Goal: Information Seeking & Learning: Learn about a topic

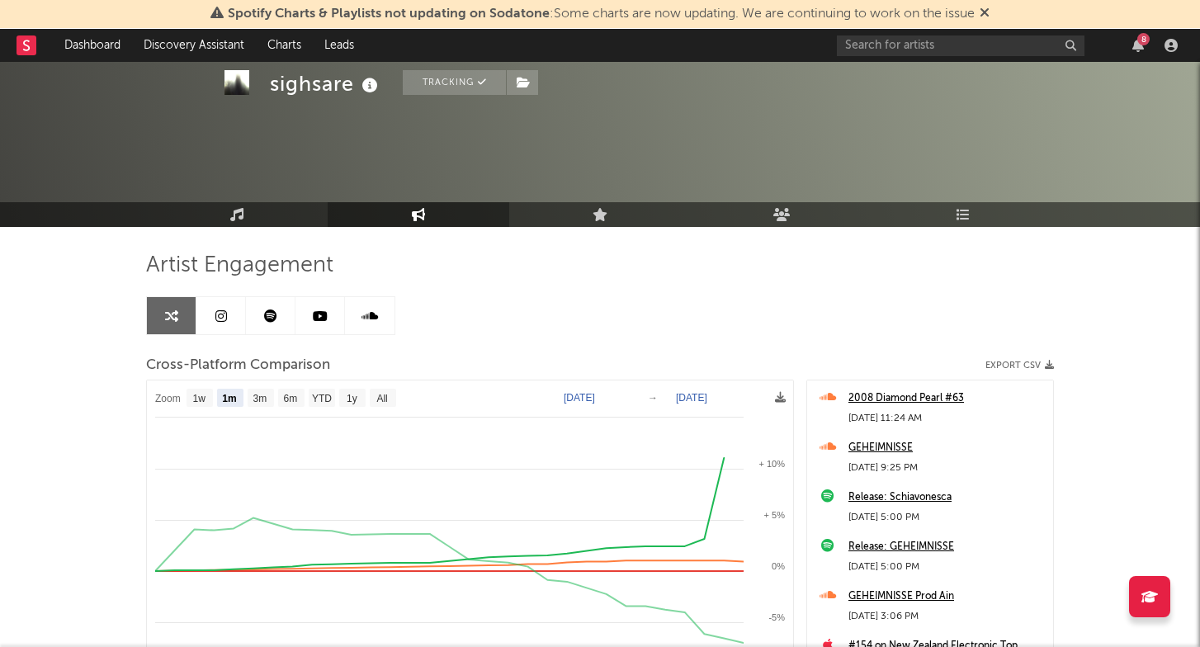
select select "1m"
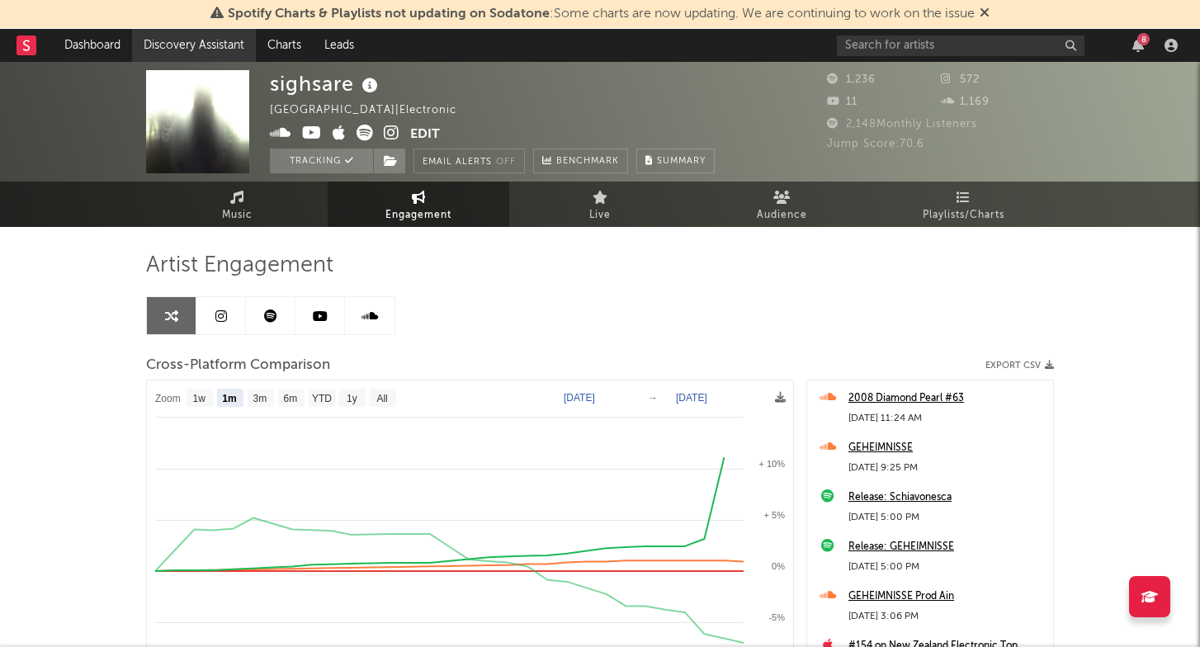
click at [222, 47] on link "Discovery Assistant" at bounding box center [194, 45] width 124 height 33
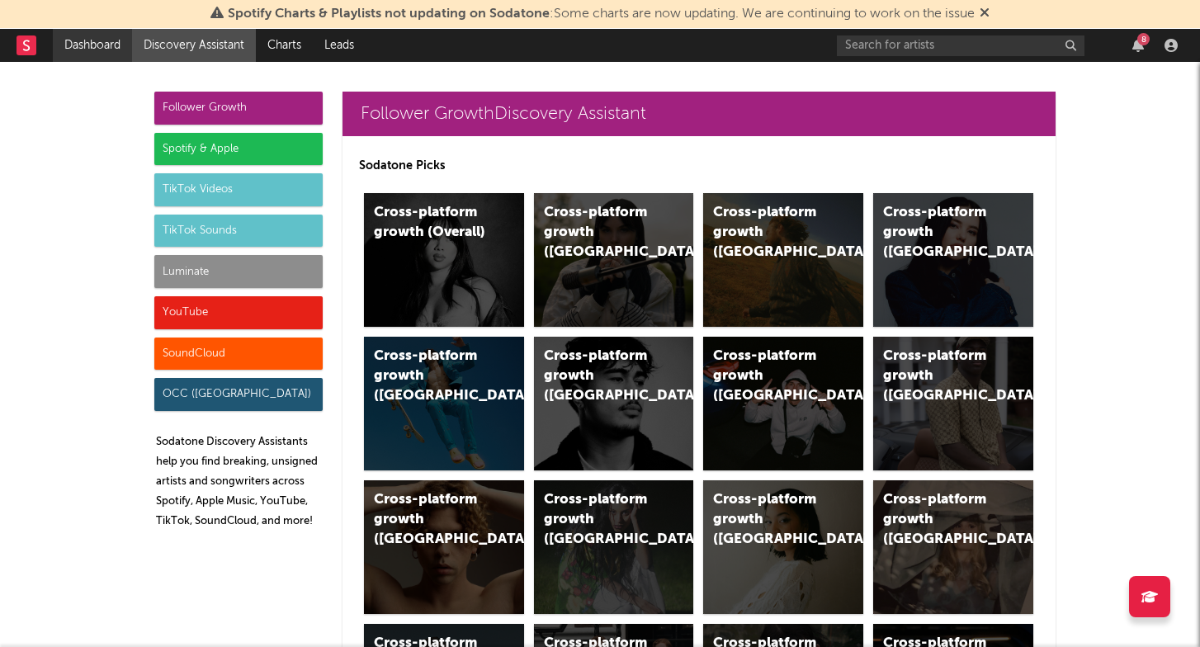
click at [93, 52] on link "Dashboard" at bounding box center [92, 45] width 79 height 33
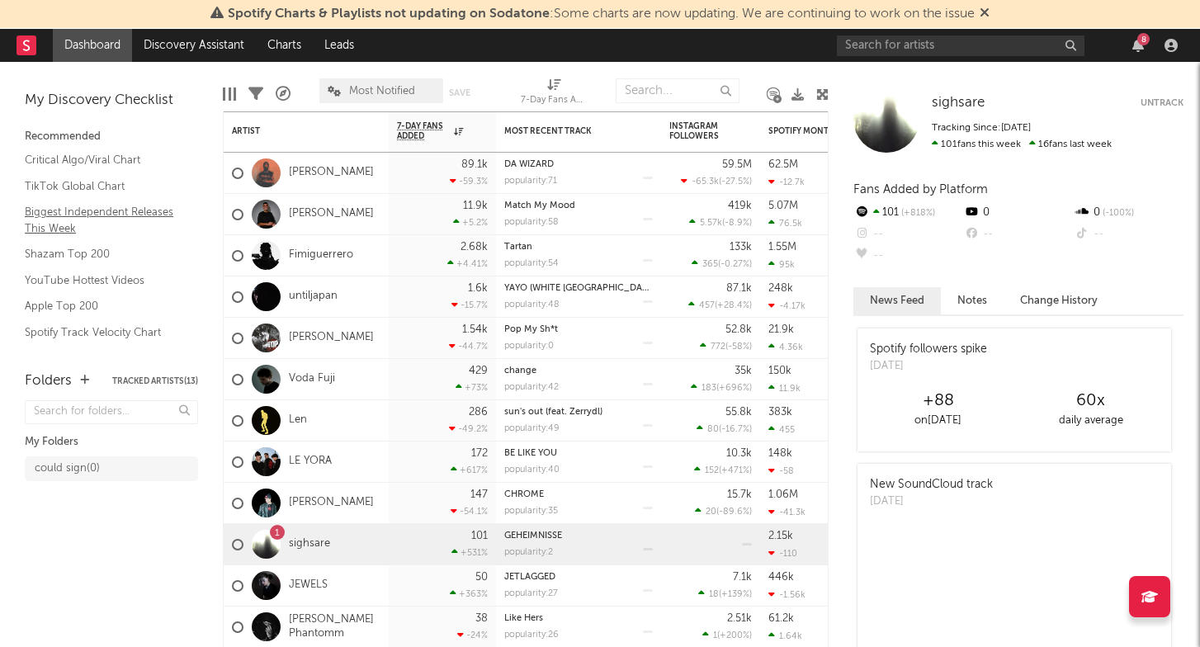
click at [125, 216] on link "Biggest Independent Releases This Week" at bounding box center [103, 220] width 157 height 34
click at [310, 213] on link "[PERSON_NAME]" at bounding box center [331, 214] width 85 height 14
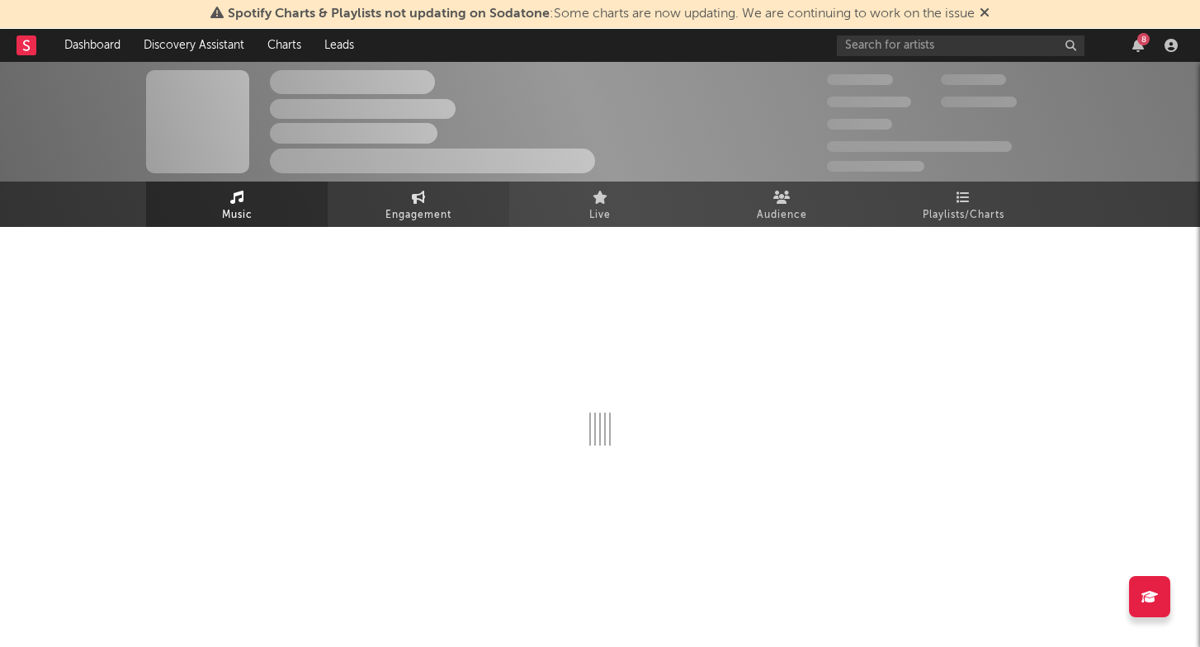
click at [419, 207] on span "Engagement" at bounding box center [418, 215] width 66 height 20
select select "1w"
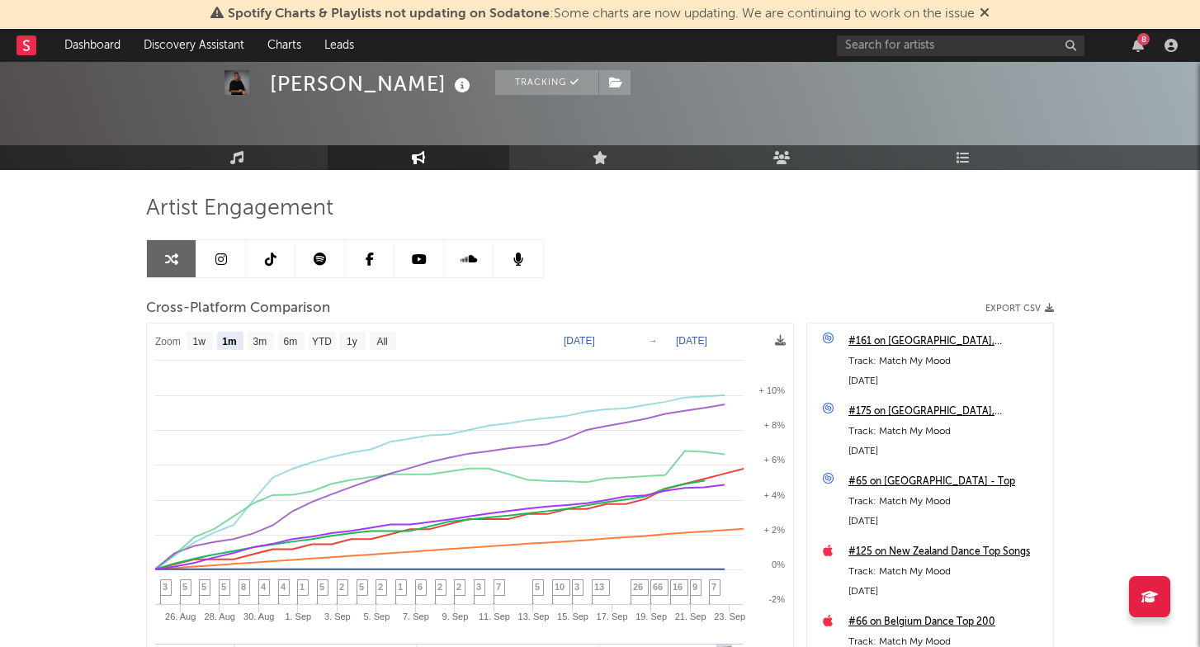
scroll to position [90, 0]
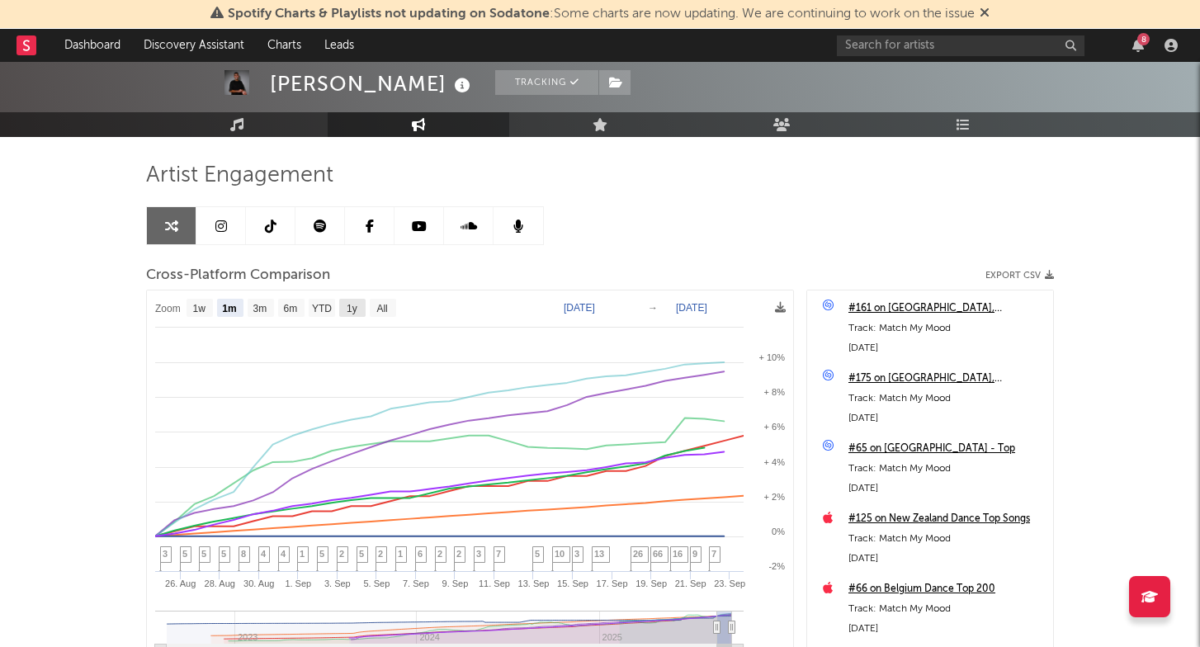
click at [358, 308] on rect at bounding box center [352, 308] width 26 height 18
select select "1y"
type input "[DATE]"
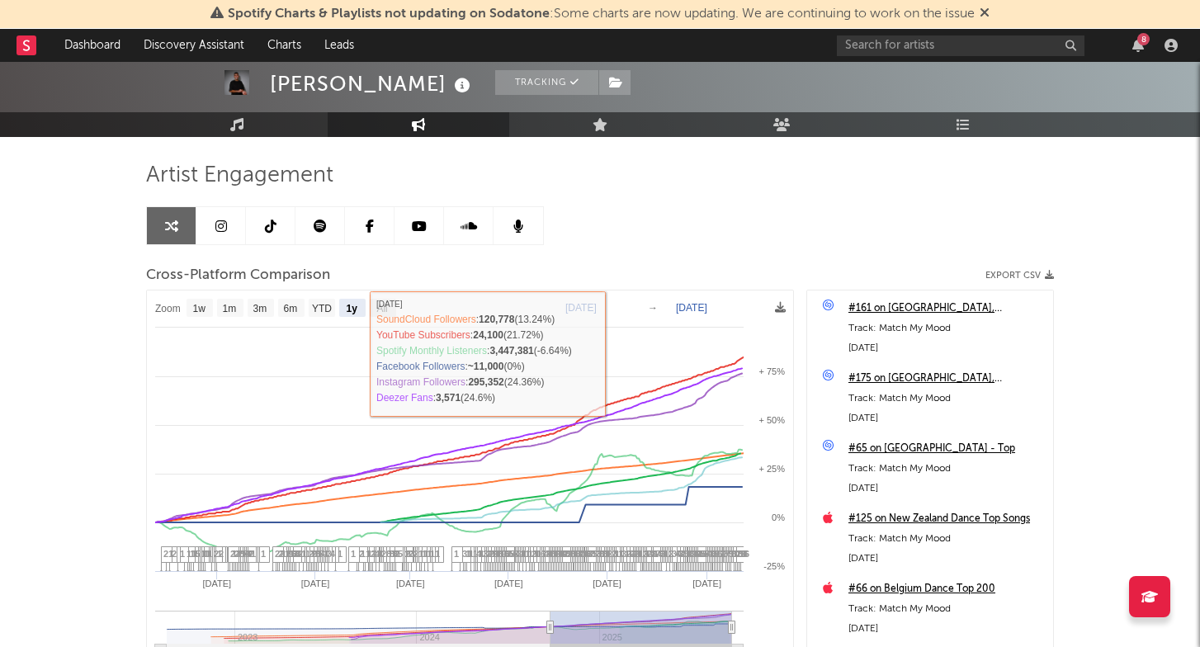
click at [385, 309] on text "All" at bounding box center [381, 309] width 11 height 12
select select "All"
type input "[DATE]"
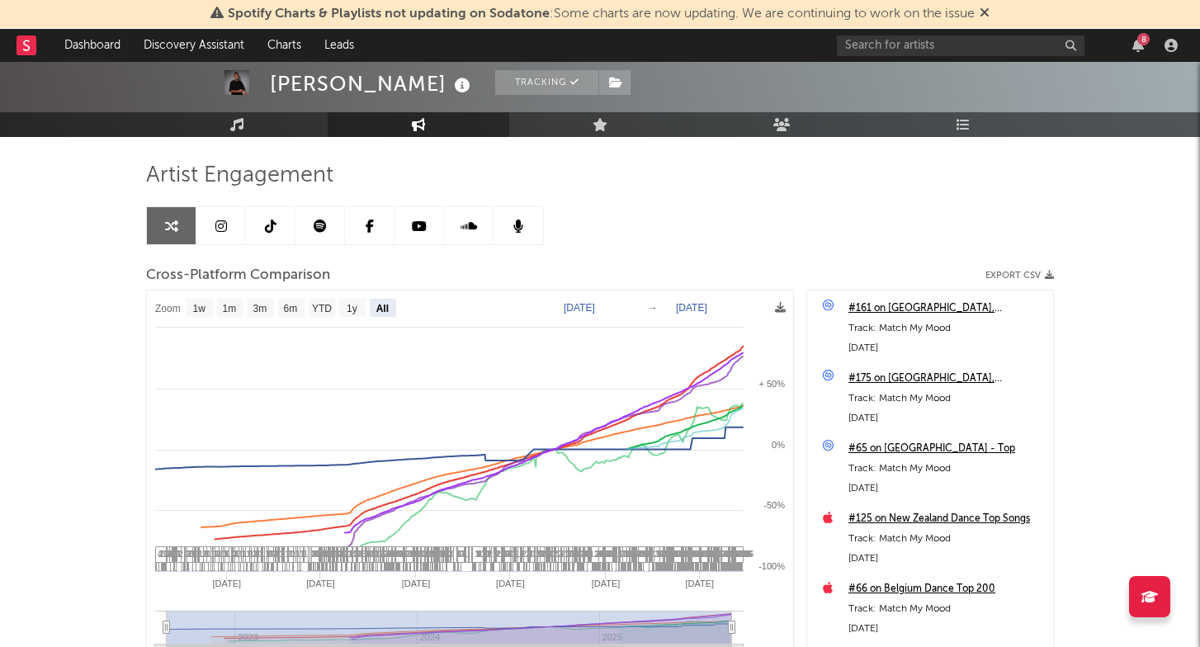
select select "All"
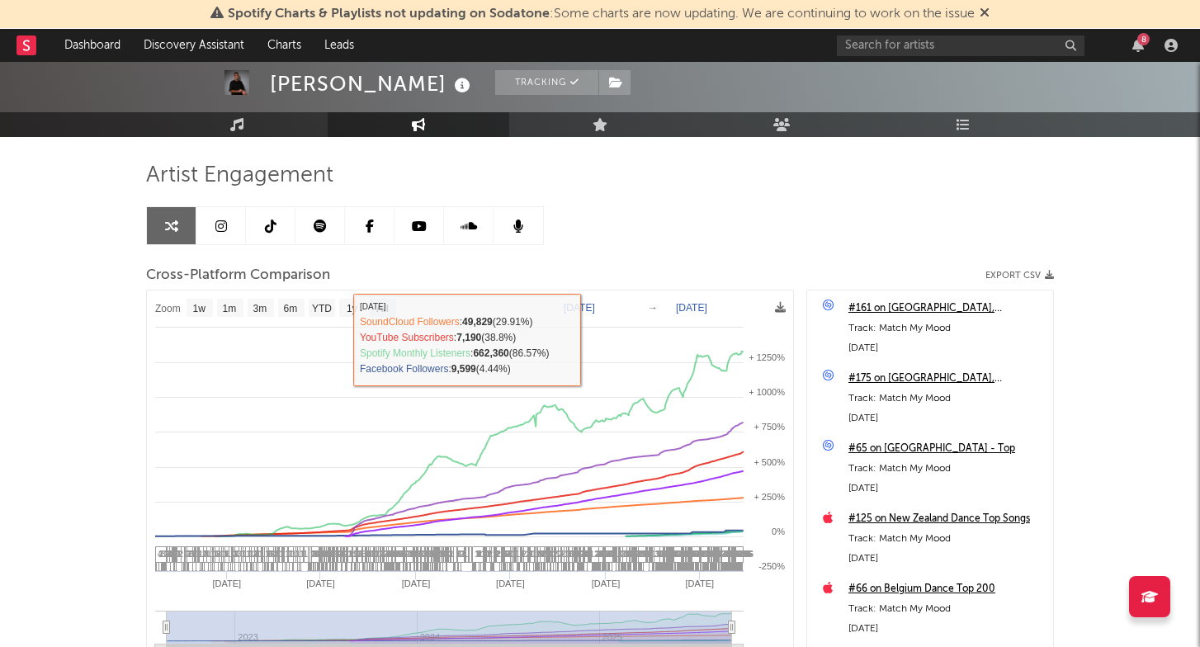
click at [526, 0] on div "Spotify Charts & Playlists not updating on Sodatone : Some charts are now updat…" at bounding box center [600, 14] width 1200 height 29
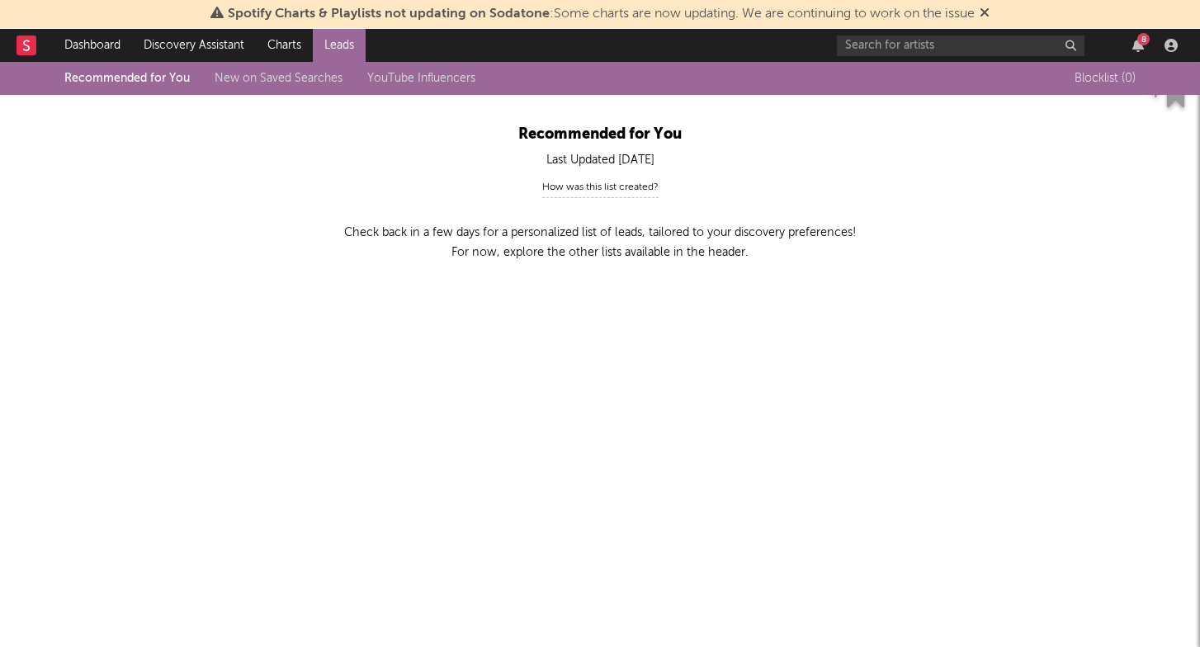
click at [331, 85] on div "Recommended for You New on Saved Searches YouTube Influencers" at bounding box center [282, 78] width 436 height 20
click at [326, 75] on link "New on Saved Searches" at bounding box center [279, 79] width 128 height 12
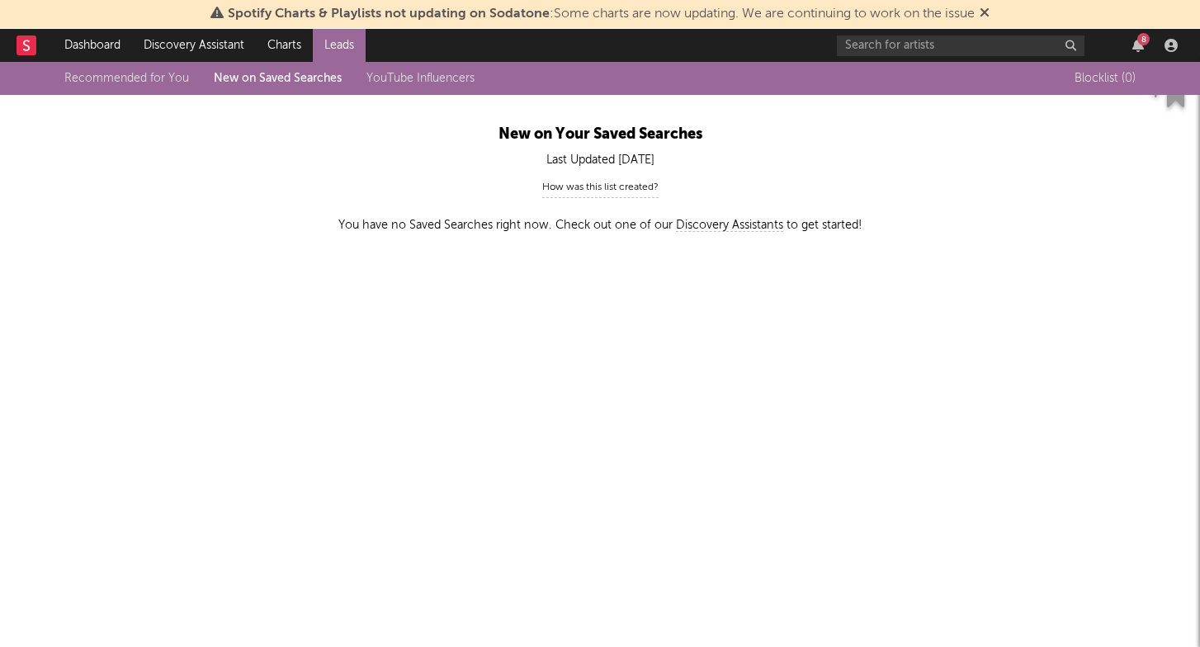
click at [437, 79] on link "YouTube Influencers" at bounding box center [420, 79] width 108 height 12
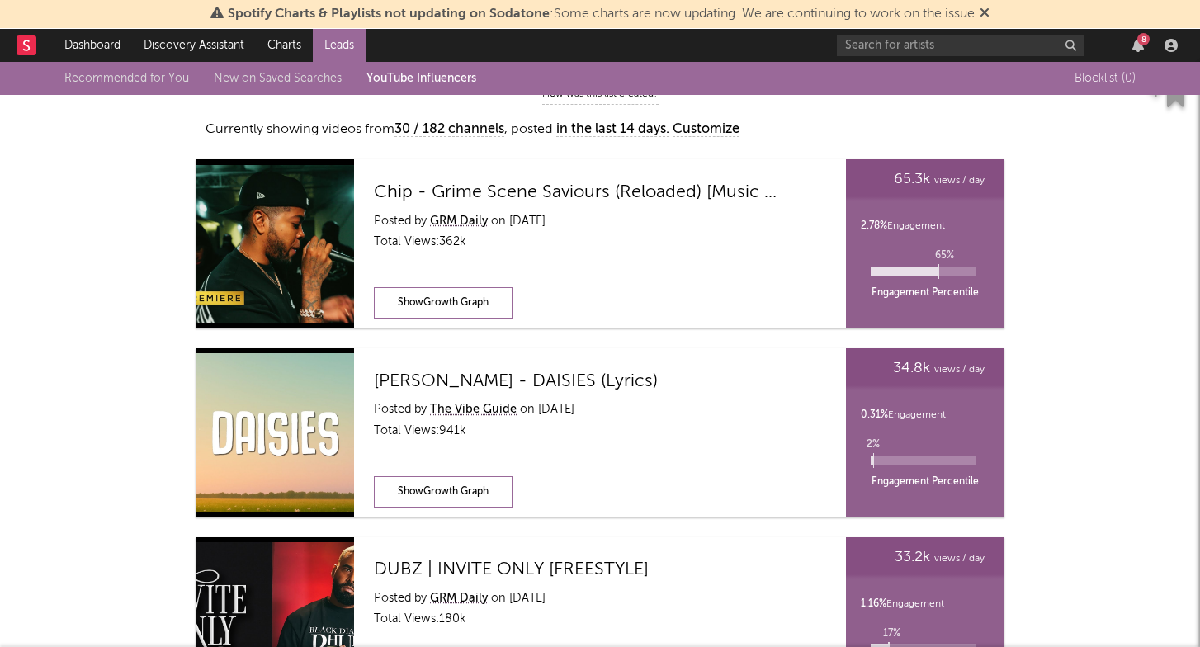
scroll to position [110, 0]
